Goal: Find specific page/section: Find specific page/section

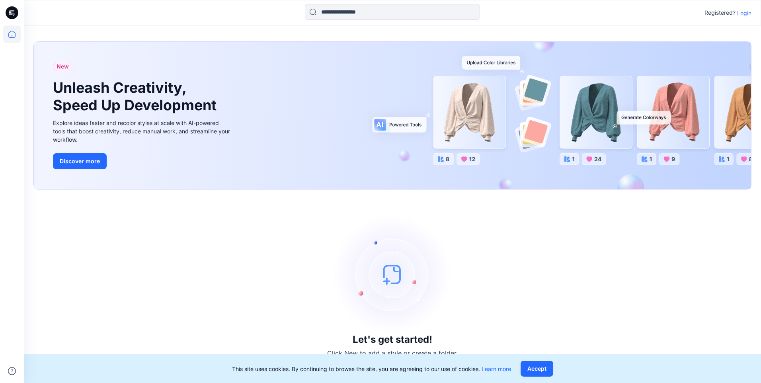
click at [742, 10] on p "Login" at bounding box center [744, 13] width 14 height 8
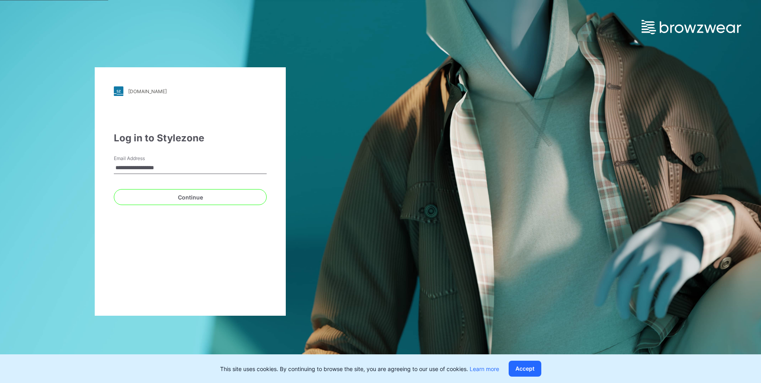
type input "**********"
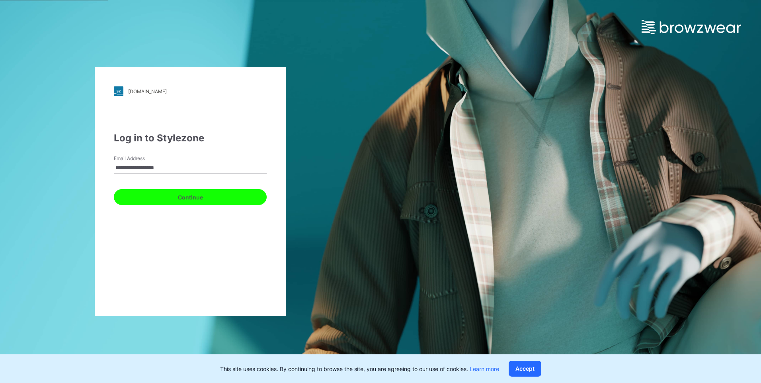
click at [234, 199] on button "Continue" at bounding box center [190, 197] width 153 height 16
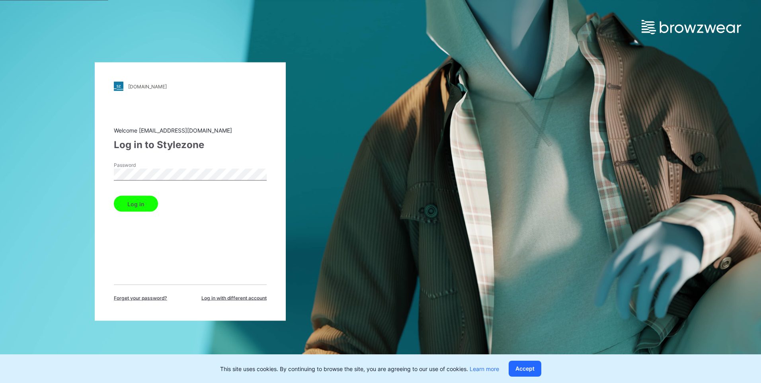
click at [114, 196] on button "Log in" at bounding box center [136, 204] width 44 height 16
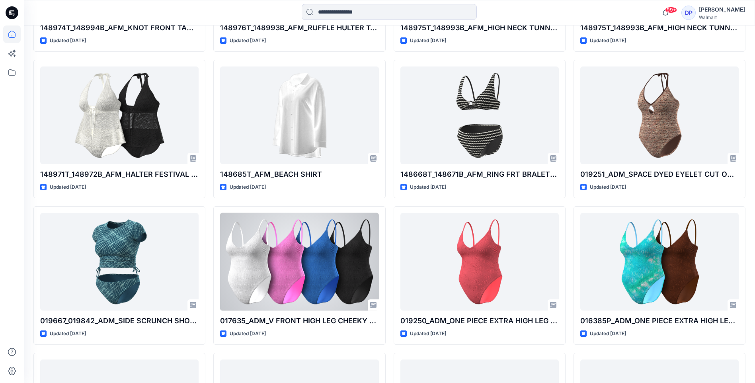
scroll to position [9788, 0]
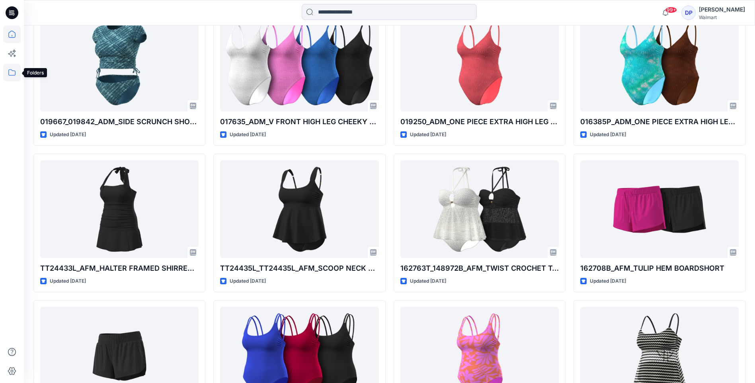
click at [8, 72] on icon at bounding box center [12, 73] width 18 height 18
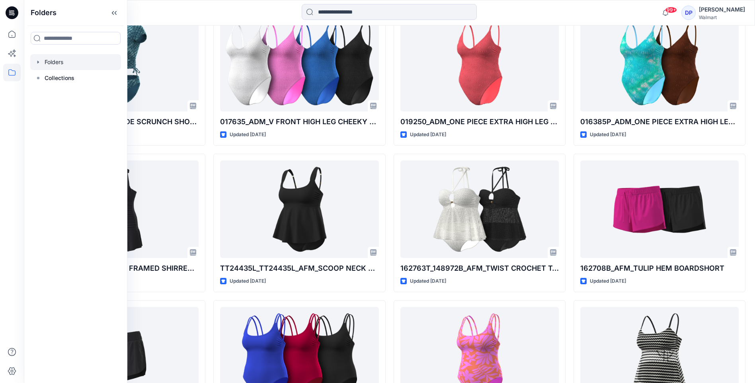
click at [54, 63] on div at bounding box center [75, 62] width 91 height 16
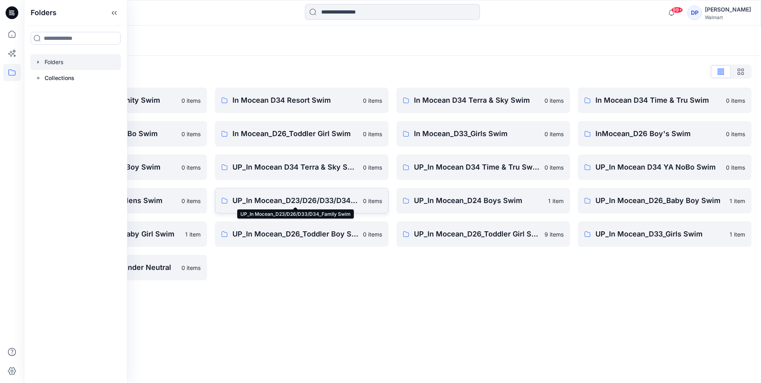
click at [311, 202] on p "UP_In Mocean_D23/D26/D33/D34_Family Swim" at bounding box center [295, 200] width 126 height 11
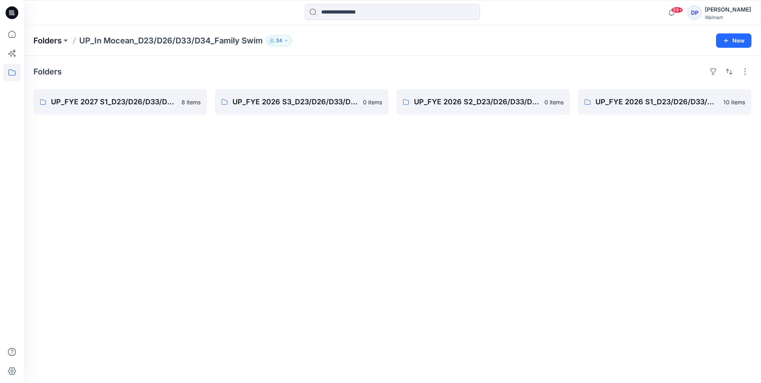
click at [52, 45] on p "Folders" at bounding box center [47, 40] width 28 height 11
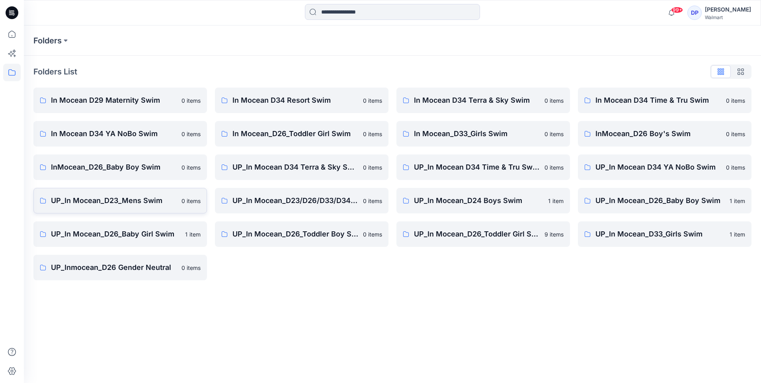
click at [133, 200] on p "UP_In Mocean_D23_Mens Swim" at bounding box center [114, 200] width 126 height 11
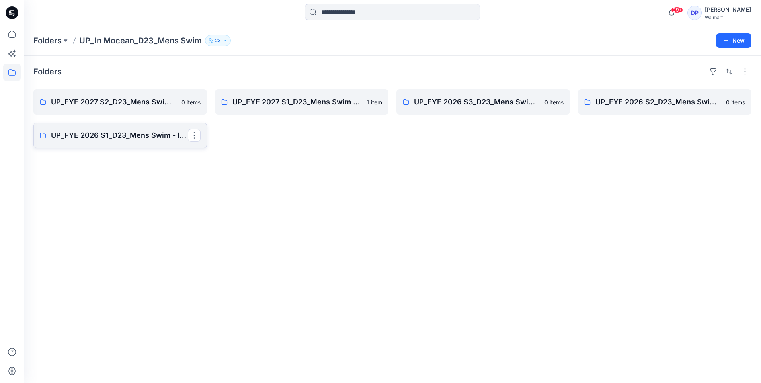
click at [114, 136] on p "UP_FYE 2026 S1_D23_Mens Swim - Inmocean" at bounding box center [119, 135] width 137 height 11
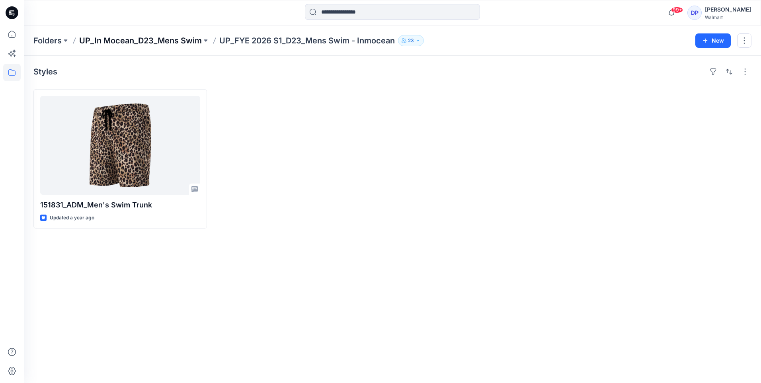
click at [173, 41] on p "UP_In Mocean_D23_Mens Swim" at bounding box center [140, 40] width 123 height 11
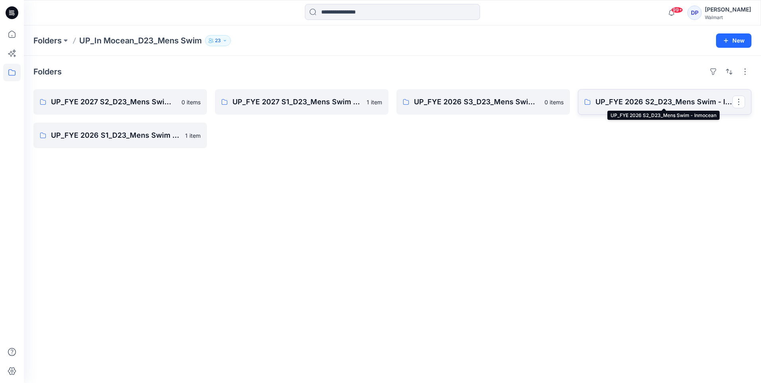
click at [648, 101] on p "UP_FYE 2026 S2_D23_Mens Swim - Inmocean" at bounding box center [663, 101] width 137 height 11
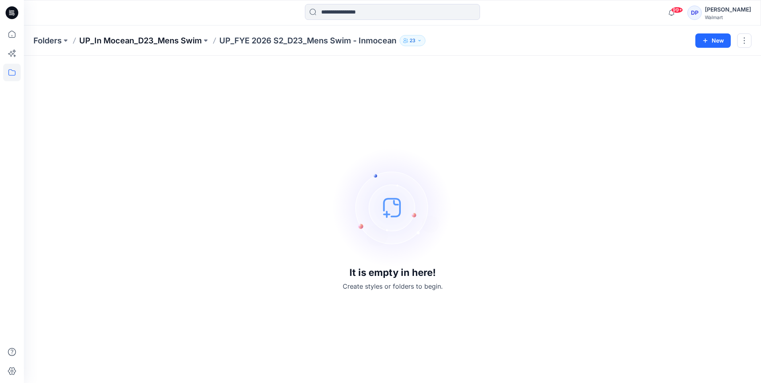
click at [181, 43] on p "UP_In Mocean_D23_Mens Swim" at bounding box center [140, 40] width 123 height 11
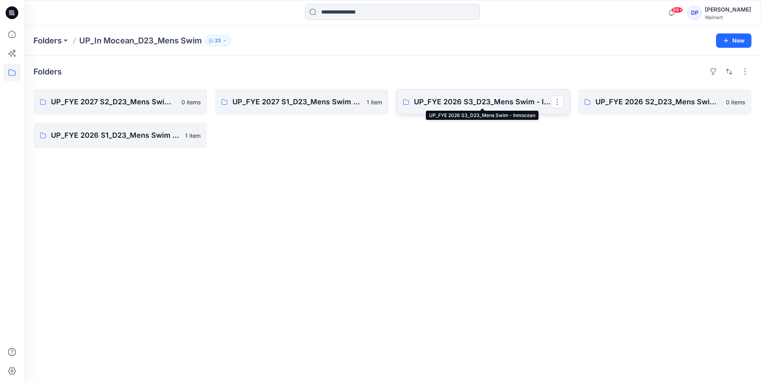
click at [454, 107] on p "UP_FYE 2026 S3_D23_Mens Swim - Inmocean" at bounding box center [482, 101] width 137 height 11
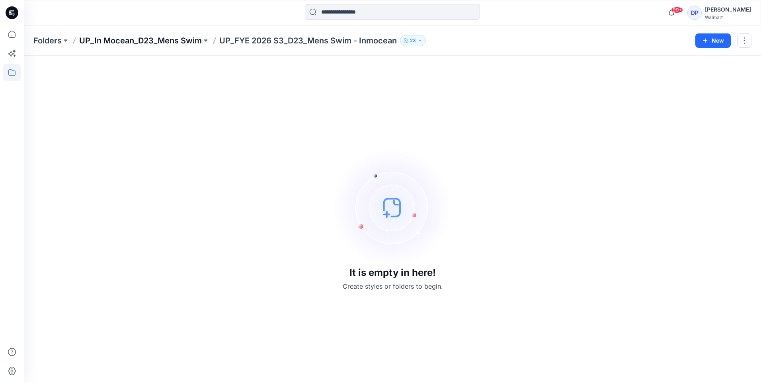
click at [174, 46] on p "UP_In Mocean_D23_Mens Swim" at bounding box center [140, 40] width 123 height 11
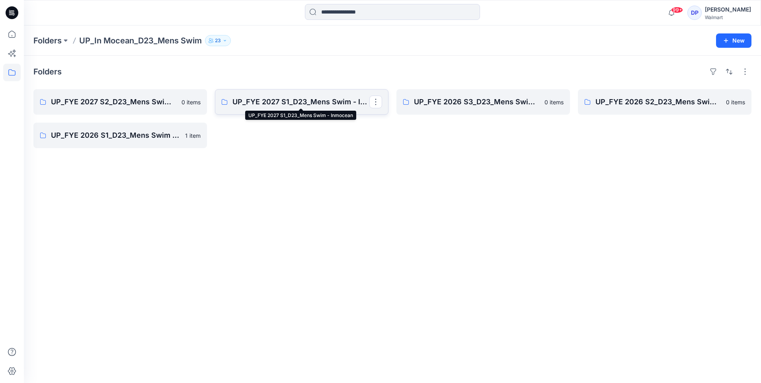
click at [324, 100] on p "UP_FYE 2027 S1_D23_Mens Swim - Inmocean" at bounding box center [300, 101] width 137 height 11
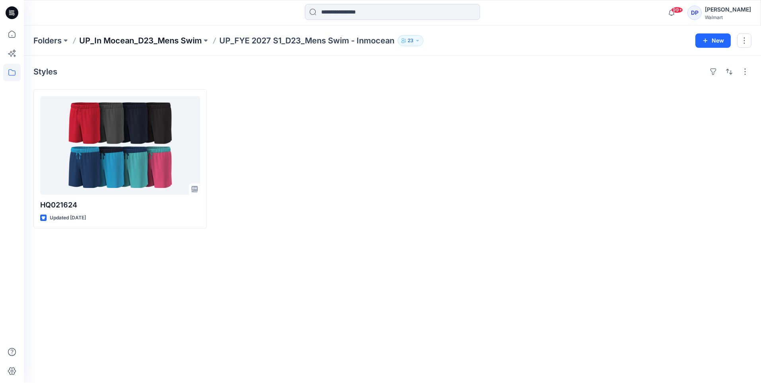
click at [129, 39] on p "UP_In Mocean_D23_Mens Swim" at bounding box center [140, 40] width 123 height 11
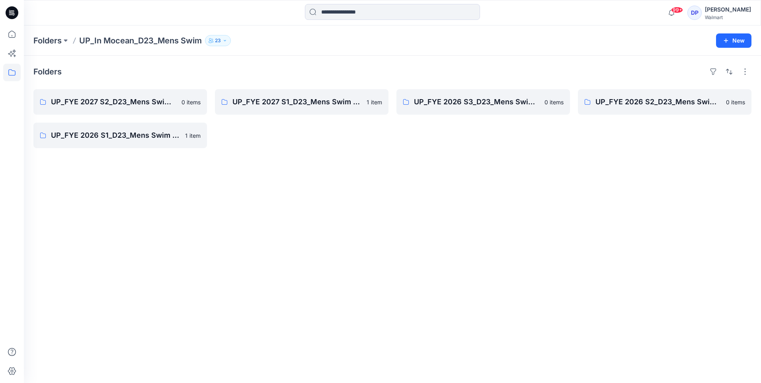
click at [453, 61] on div "Folders UP_FYE 2027 S2_D23_Mens Swim - Inmocean (Clone) 0 items UP_FYE 2026 S1_…" at bounding box center [392, 219] width 737 height 327
